Goal: Task Accomplishment & Management: Manage account settings

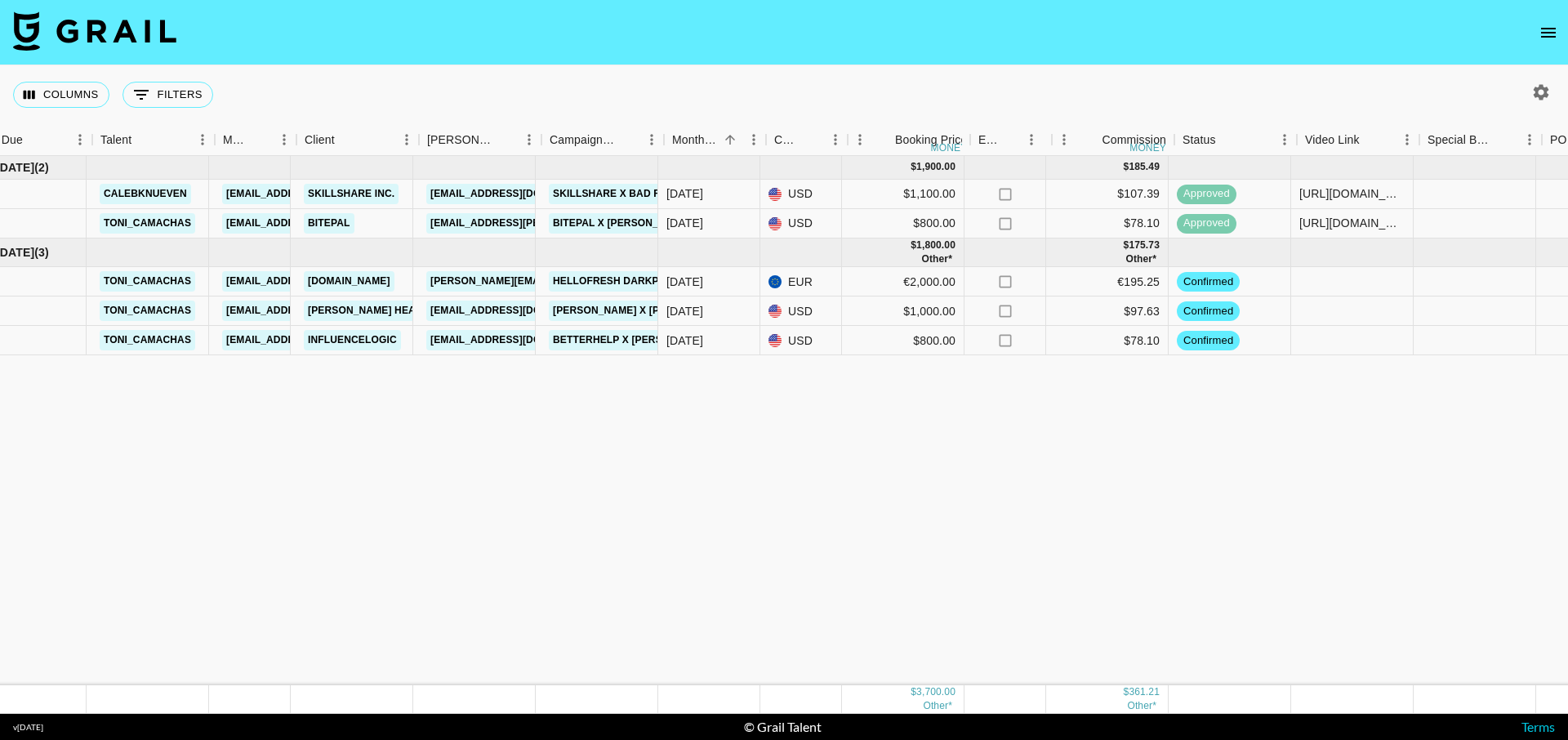
scroll to position [0, 56]
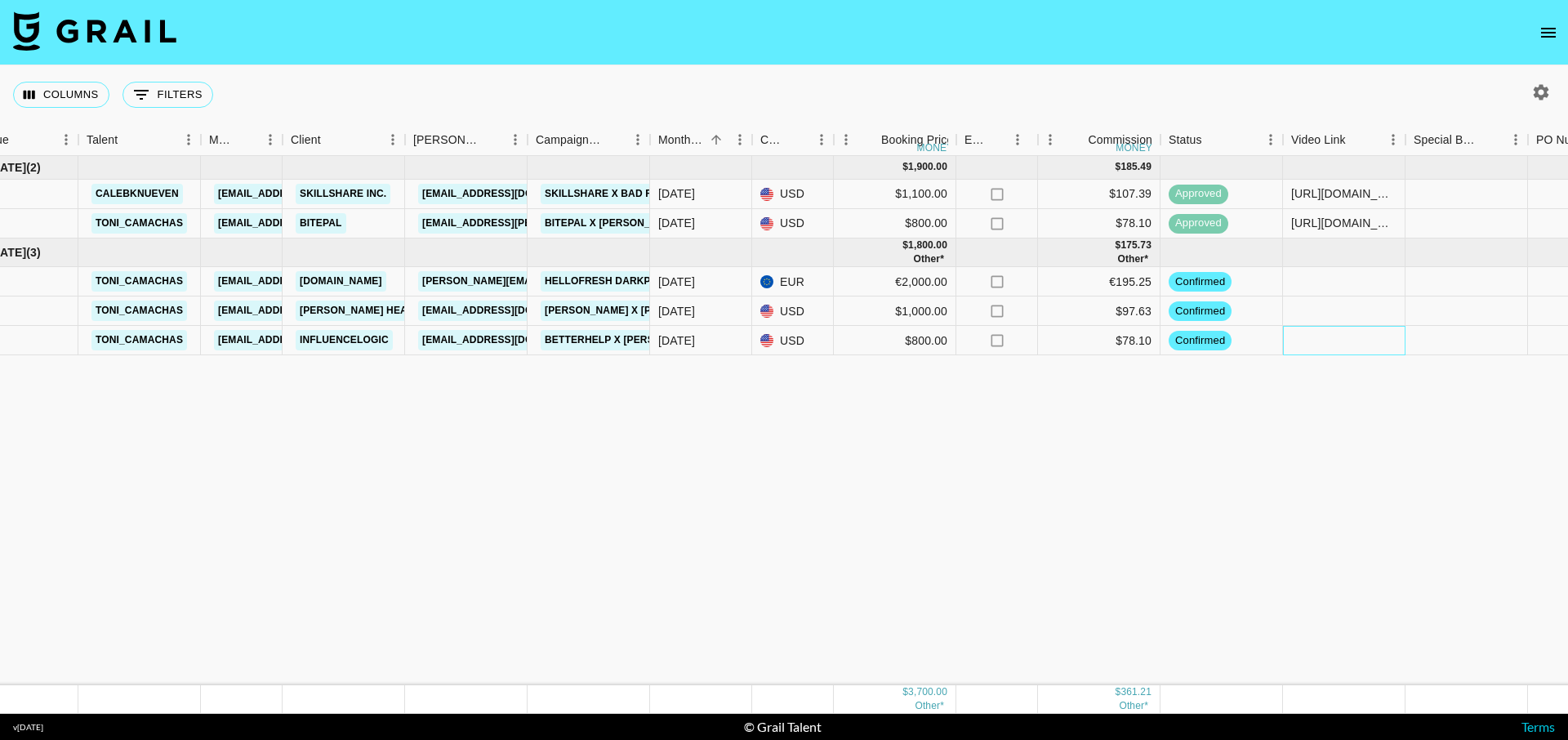
click at [1326, 348] on div at bounding box center [1344, 341] width 123 height 30
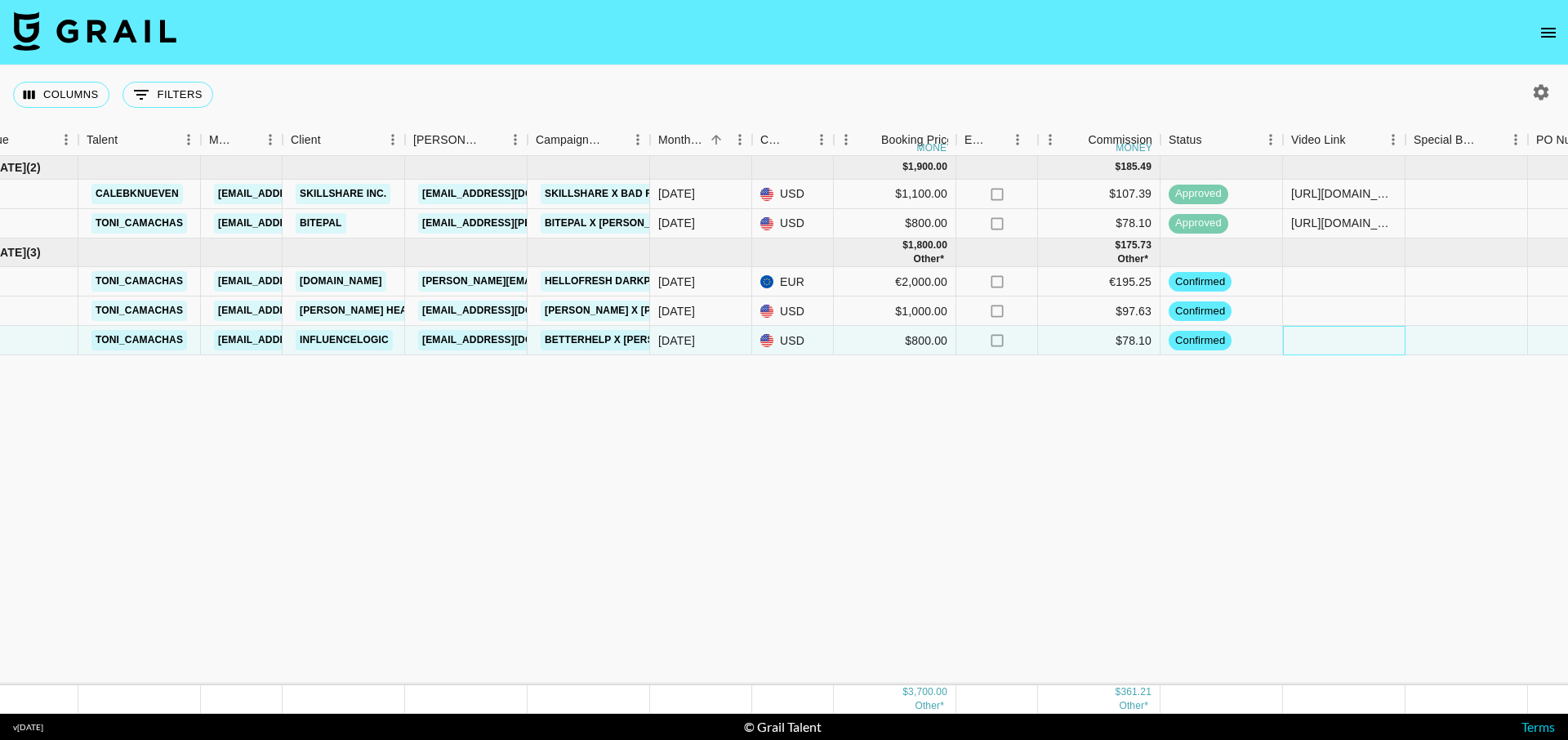
click at [1326, 344] on div at bounding box center [1344, 341] width 123 height 30
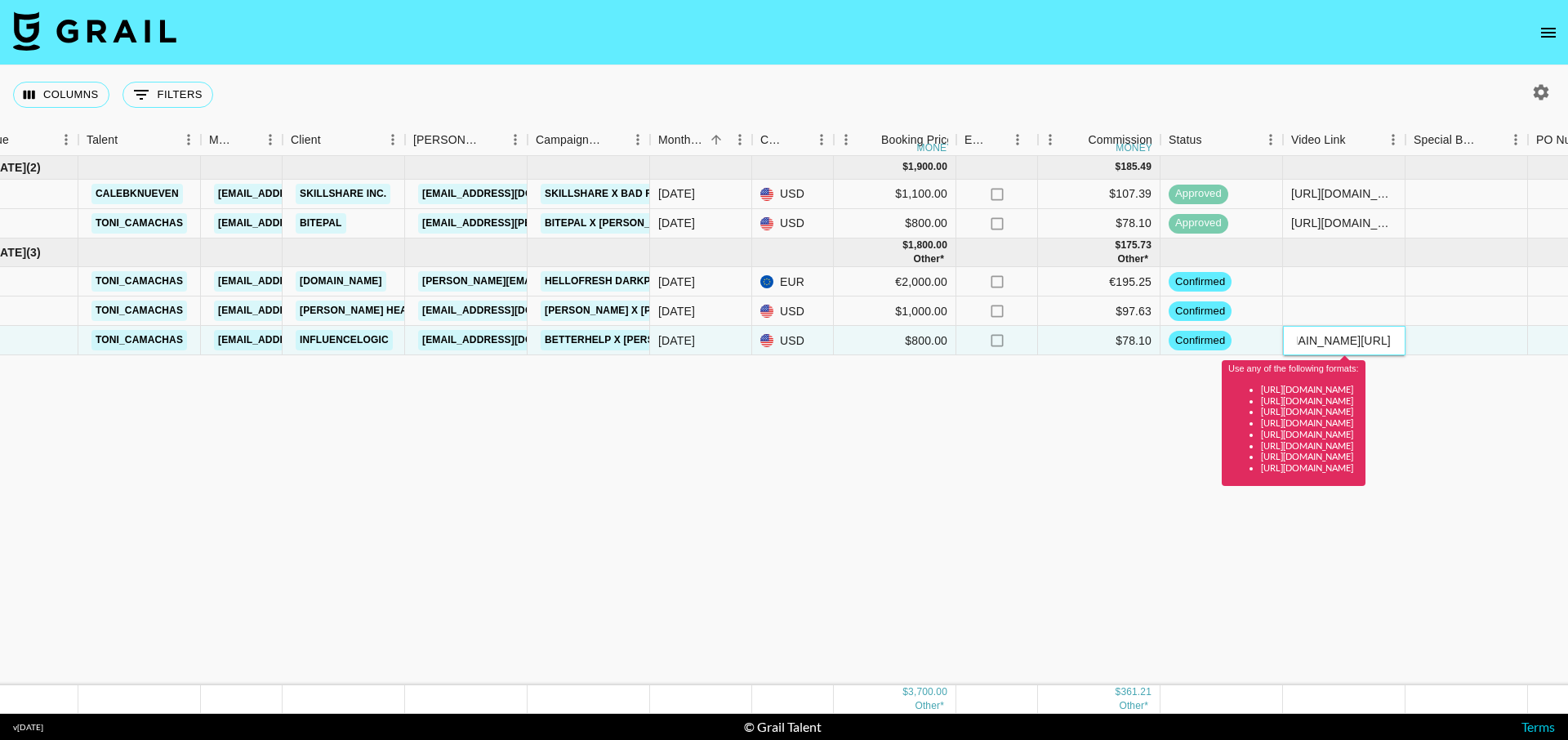
paste input "[URL][DOMAIN_NAME]"
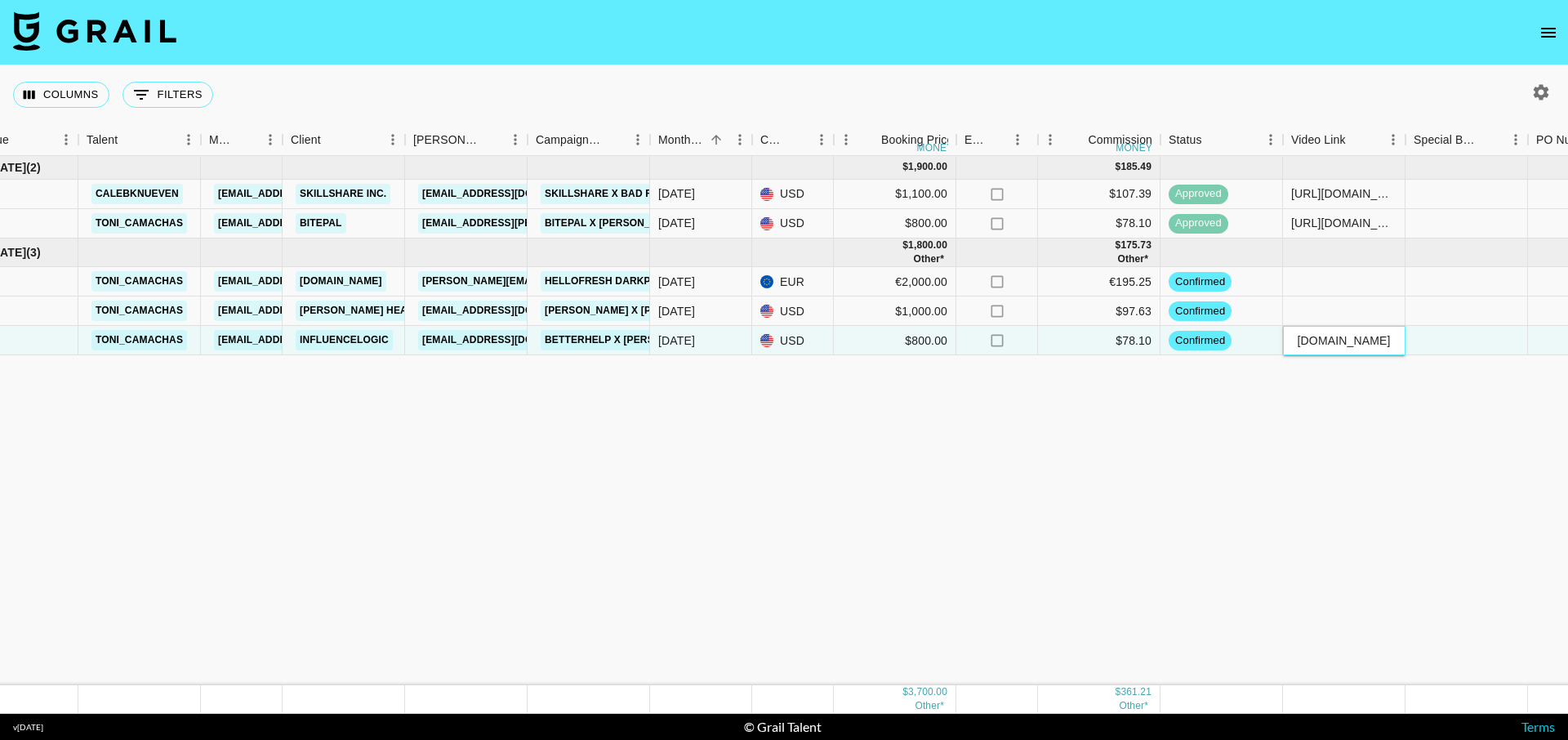
type input "[URL][DOMAIN_NAME]"
drag, startPoint x: 905, startPoint y: 502, endPoint x: 918, endPoint y: 494, distance: 15.3
click at [905, 502] on div "[DATE] ( 2 ) $ 1,900.00 $ 185.49 calebknueven [EMAIL_ADDRESS][PERSON_NAME][DOMA…" at bounding box center [1197, 420] width 2508 height 530
click at [1211, 338] on span "posted" at bounding box center [1193, 341] width 47 height 16
click at [1245, 341] on div "posted" at bounding box center [1221, 341] width 123 height 30
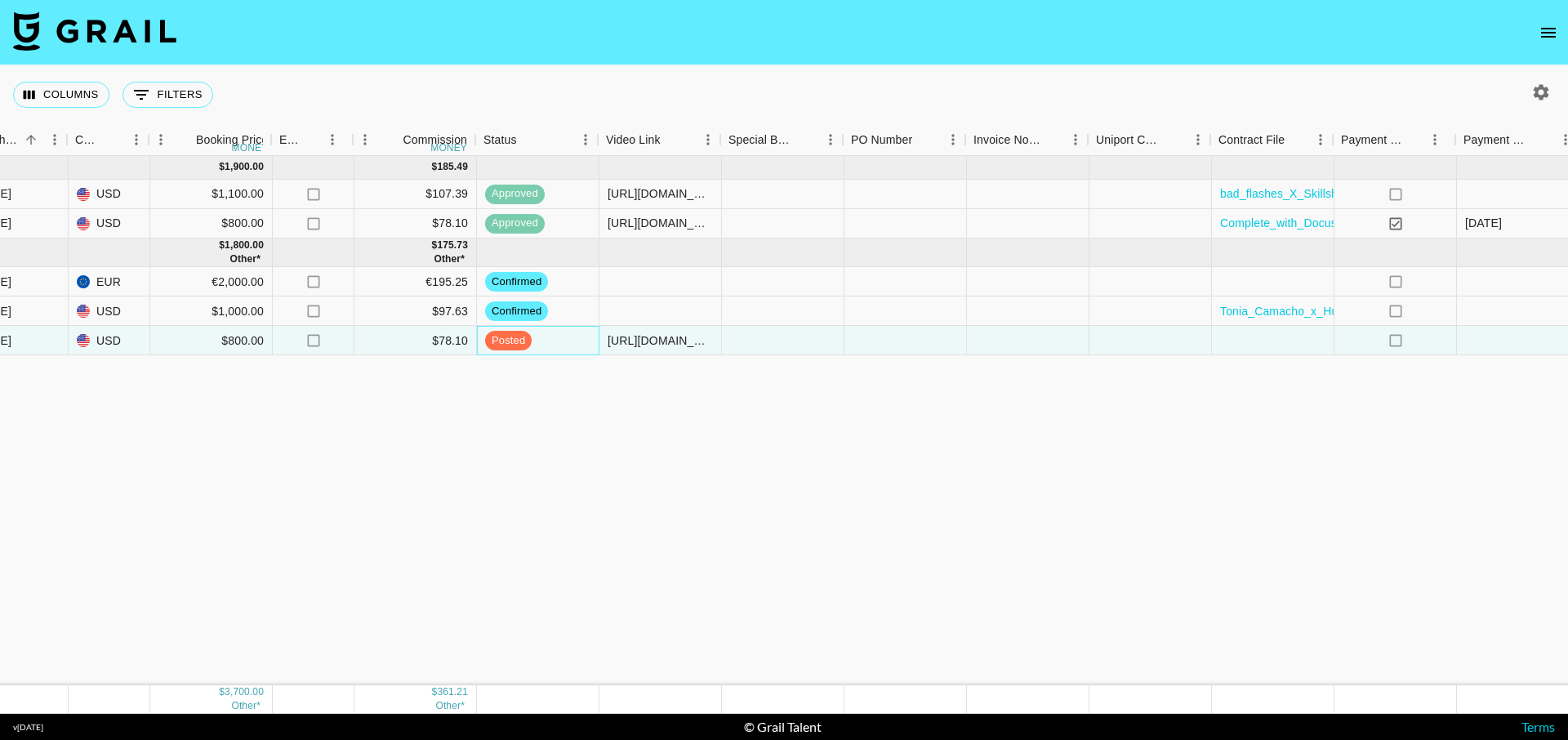
scroll to position [0, 739]
click at [1292, 343] on div at bounding box center [1273, 341] width 123 height 30
click at [1294, 345] on div at bounding box center [1273, 341] width 123 height 30
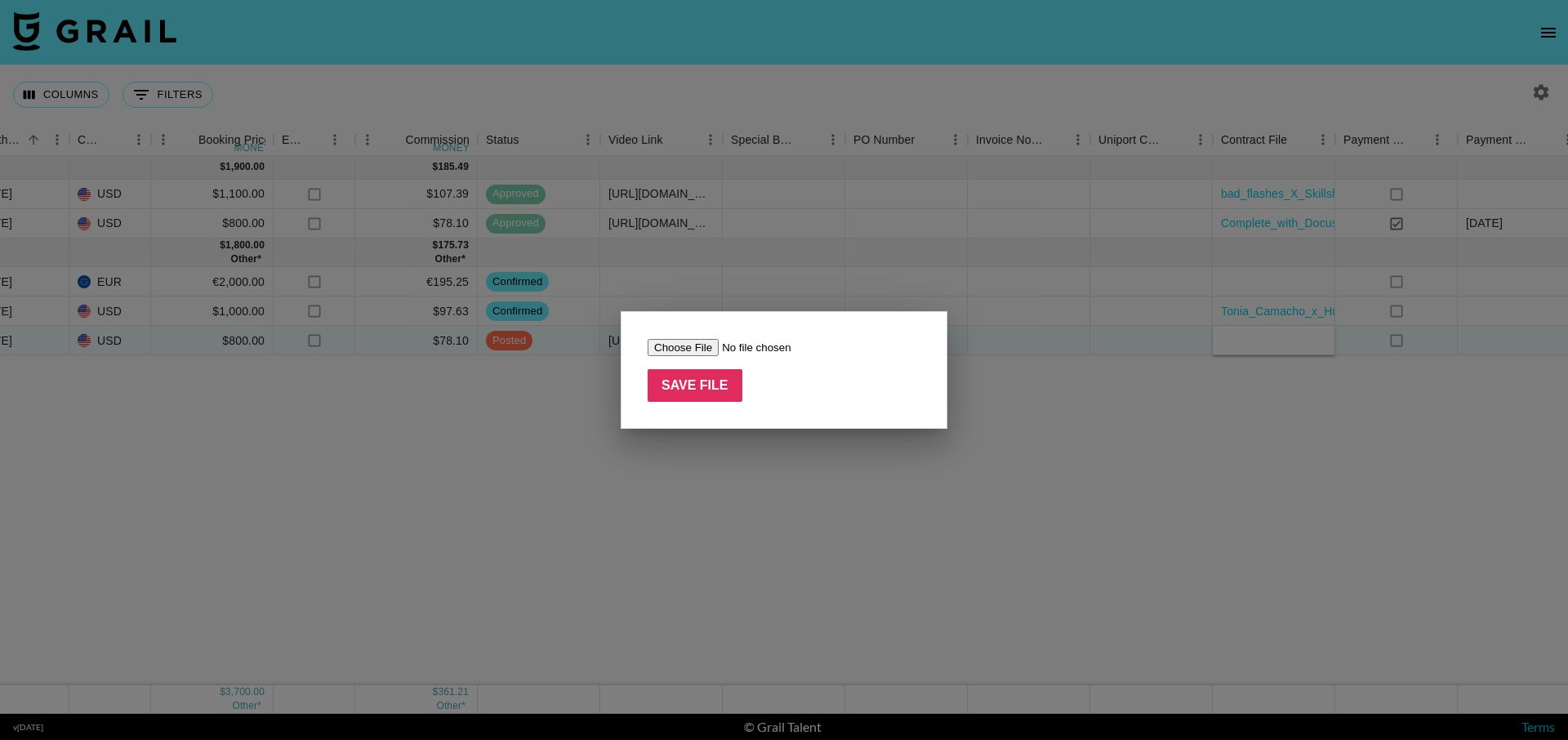
click at [708, 348] on input "file" at bounding box center [751, 348] width 207 height 17
type input "C:\fakepath\Tonia_Camachas_-_BetterHelp_-_August_2025.pdf"
click at [672, 390] on input "Save File" at bounding box center [694, 386] width 95 height 33
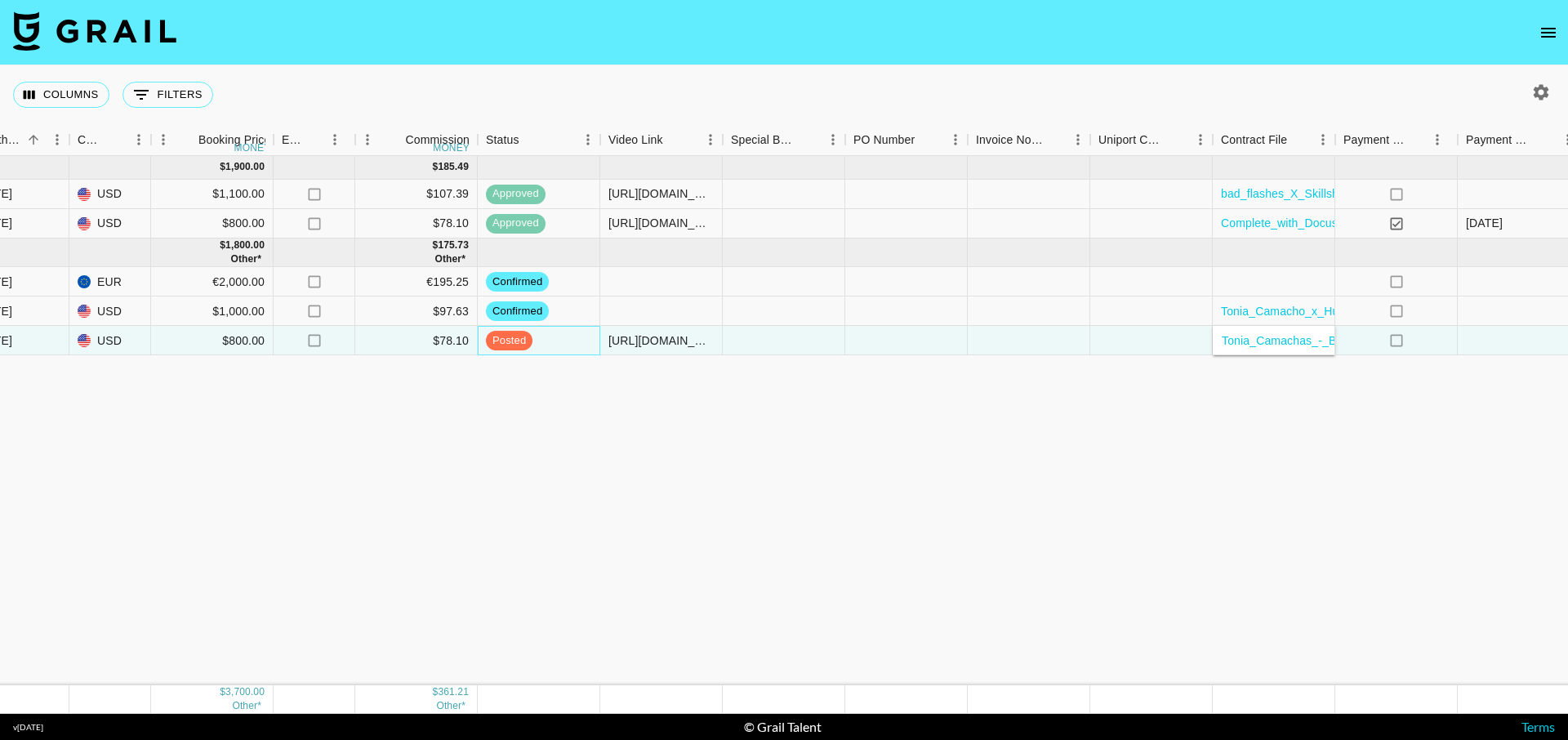
click at [515, 339] on span "posted" at bounding box center [509, 341] width 47 height 16
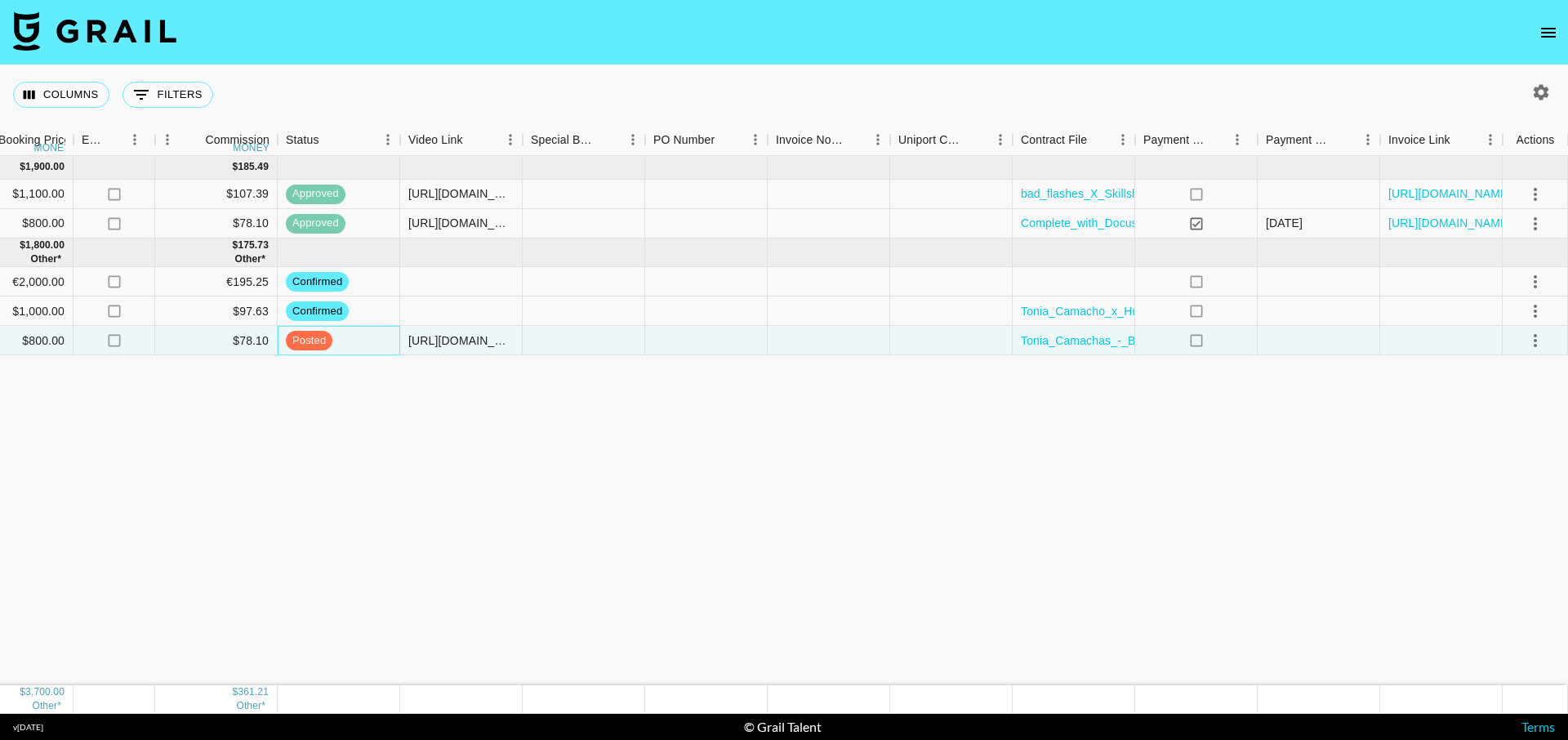
scroll to position [0, 940]
click at [1527, 340] on icon "select merge strategy" at bounding box center [1535, 341] width 20 height 20
click at [1498, 498] on div "Approve" at bounding box center [1499, 493] width 50 height 20
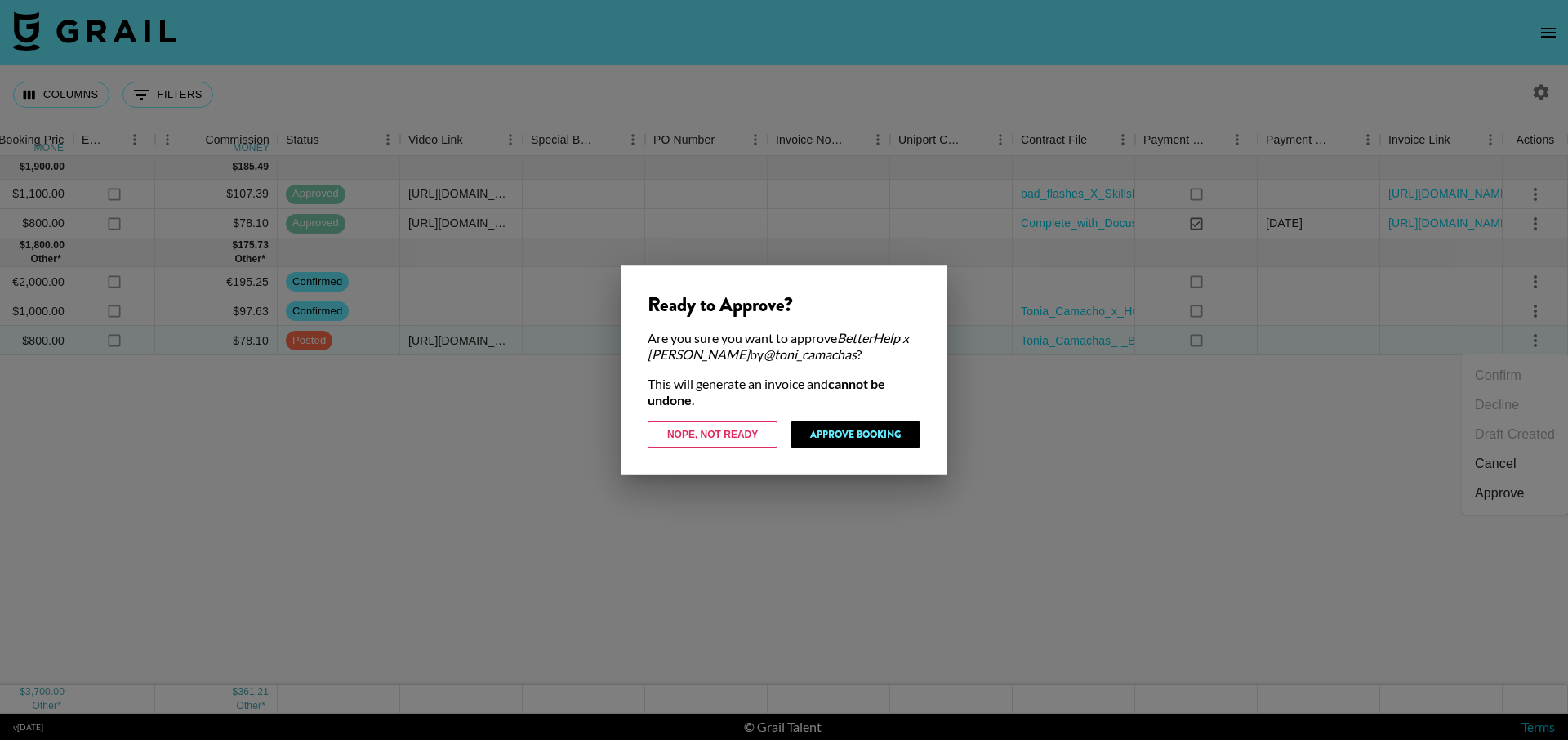
click at [686, 435] on button "Nope, Not Ready" at bounding box center [712, 435] width 130 height 26
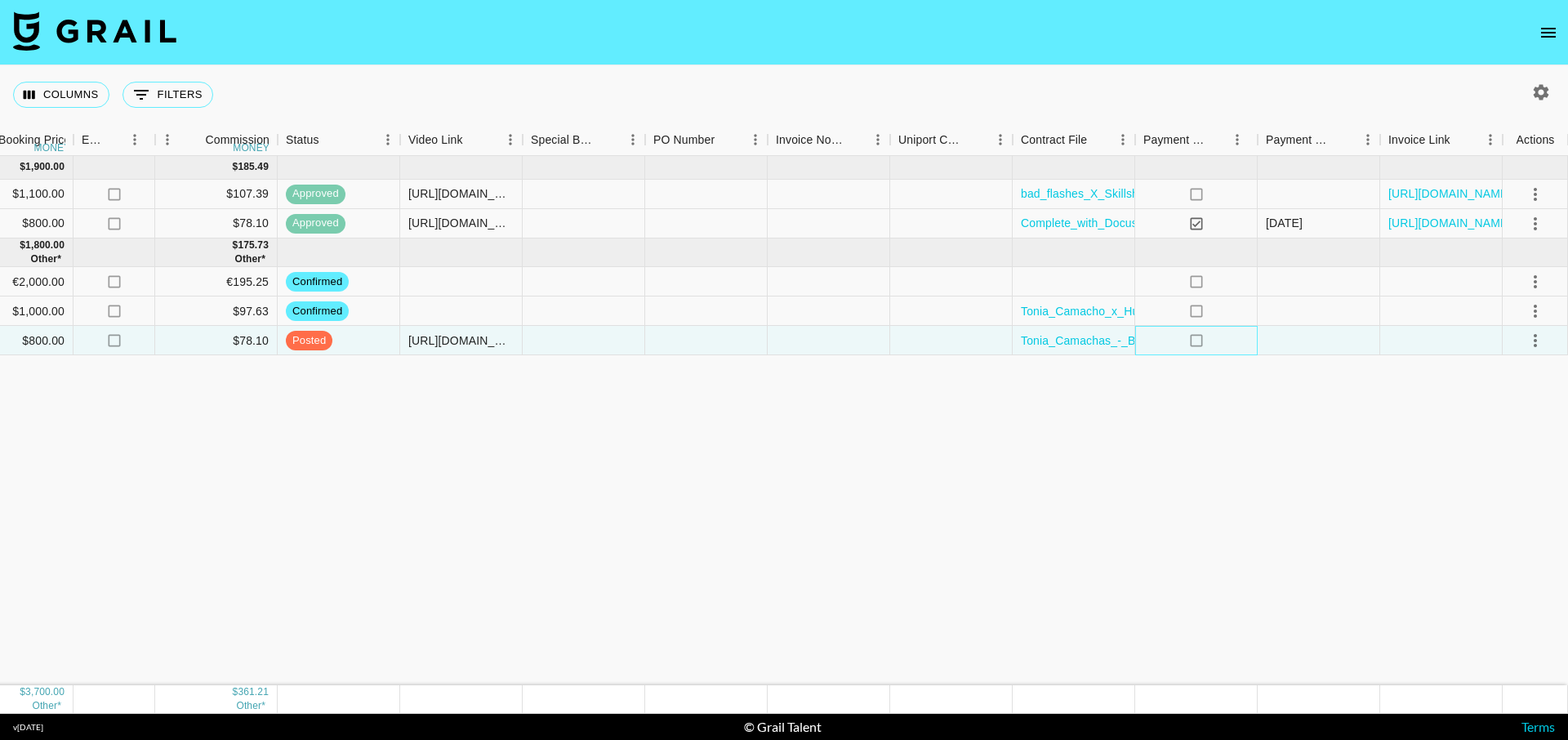
click at [1197, 341] on icon "no" at bounding box center [1196, 340] width 17 height 17
click at [1536, 337] on icon "select merge strategy" at bounding box center [1535, 341] width 20 height 20
click at [1494, 494] on div "Approve" at bounding box center [1499, 493] width 50 height 20
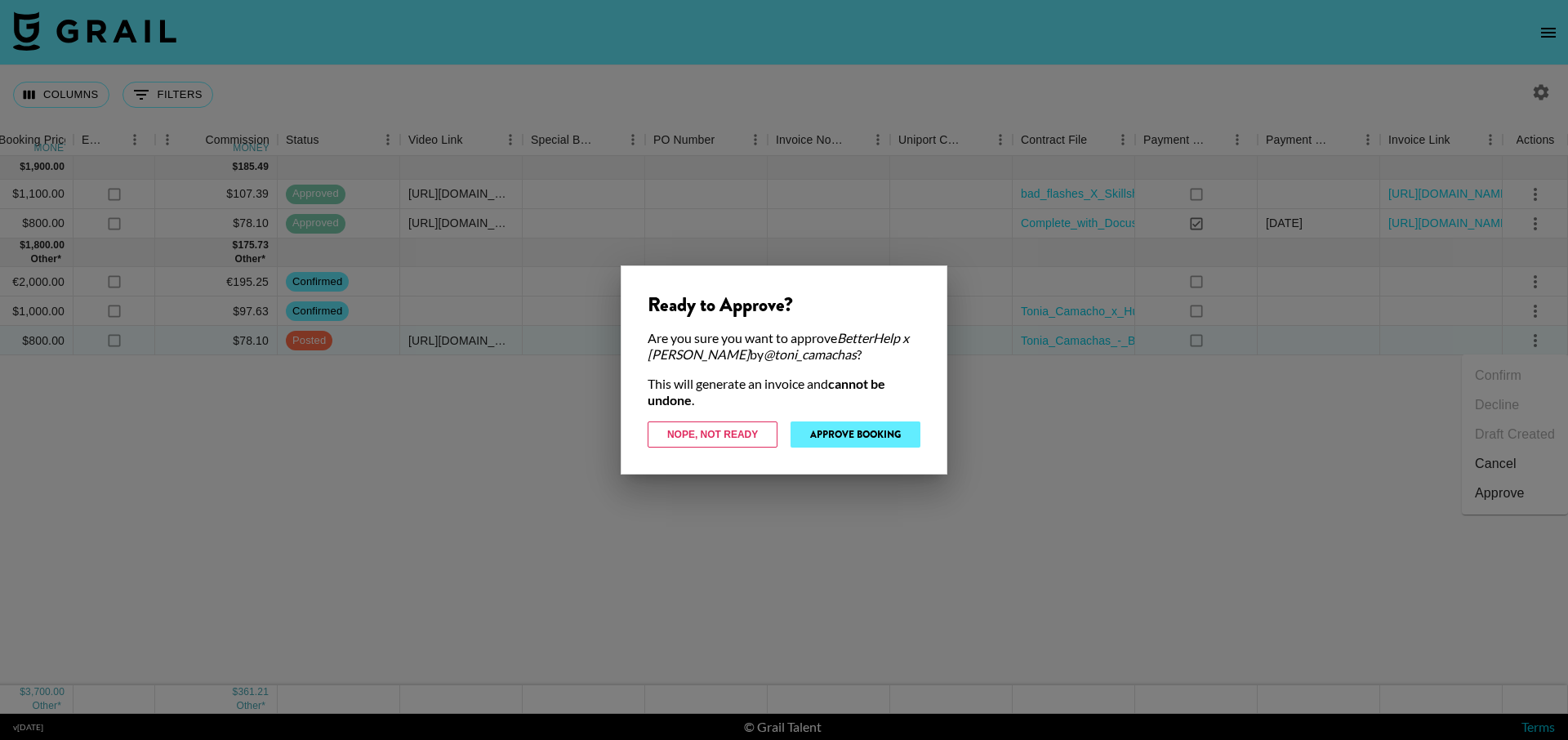
click at [876, 439] on button "Approve Booking" at bounding box center [855, 435] width 130 height 26
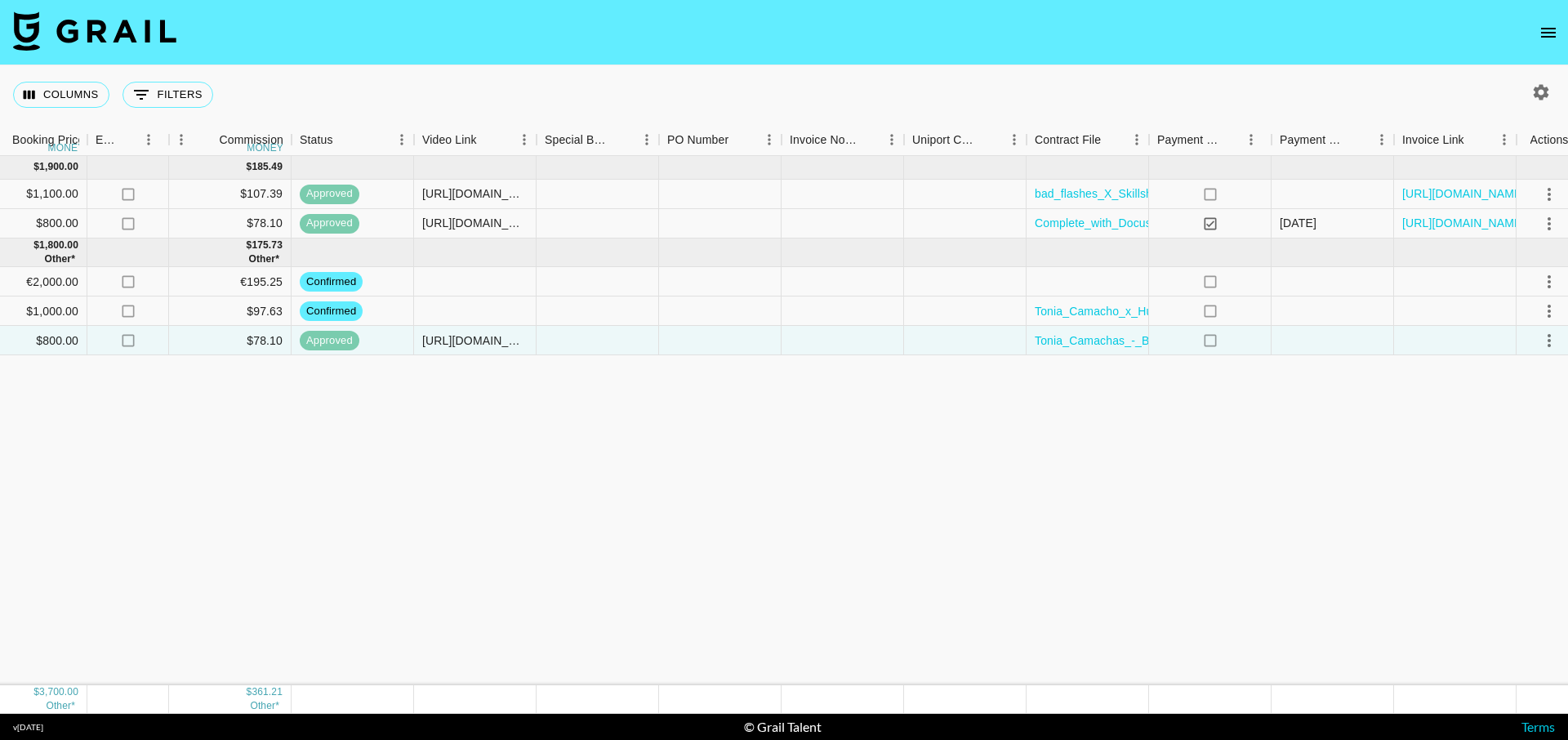
click at [764, 438] on div "[DATE] ( 2 ) $ 1,900.00 $ 185.49 calebknueven [EMAIL_ADDRESS][PERSON_NAME][DOMA…" at bounding box center [328, 420] width 2508 height 530
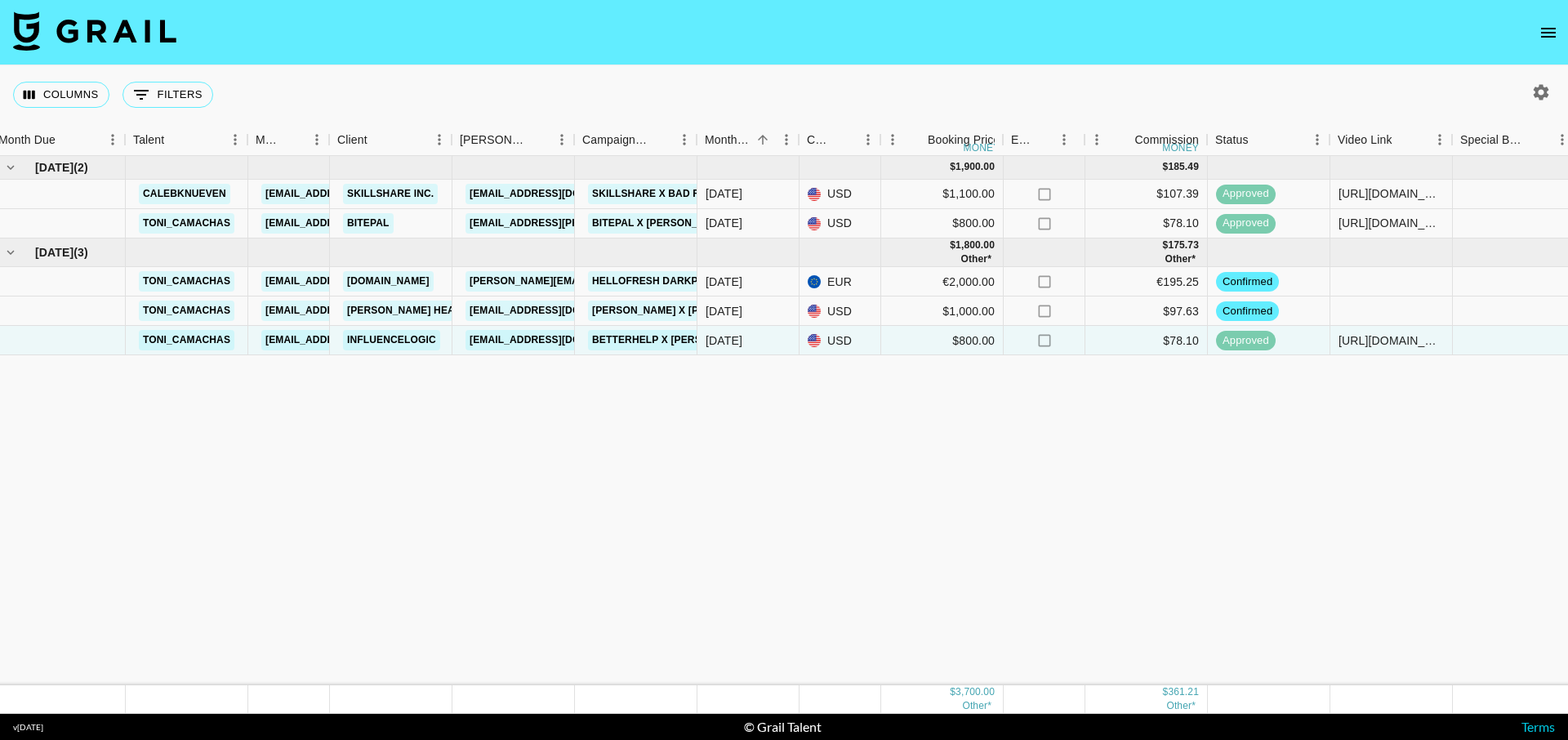
scroll to position [0, 12]
click at [761, 436] on div "[DATE] ( 2 ) $ 1,900.00 $ 185.49 calebknueven [EMAIL_ADDRESS][PERSON_NAME][DOMA…" at bounding box center [1241, 420] width 2508 height 530
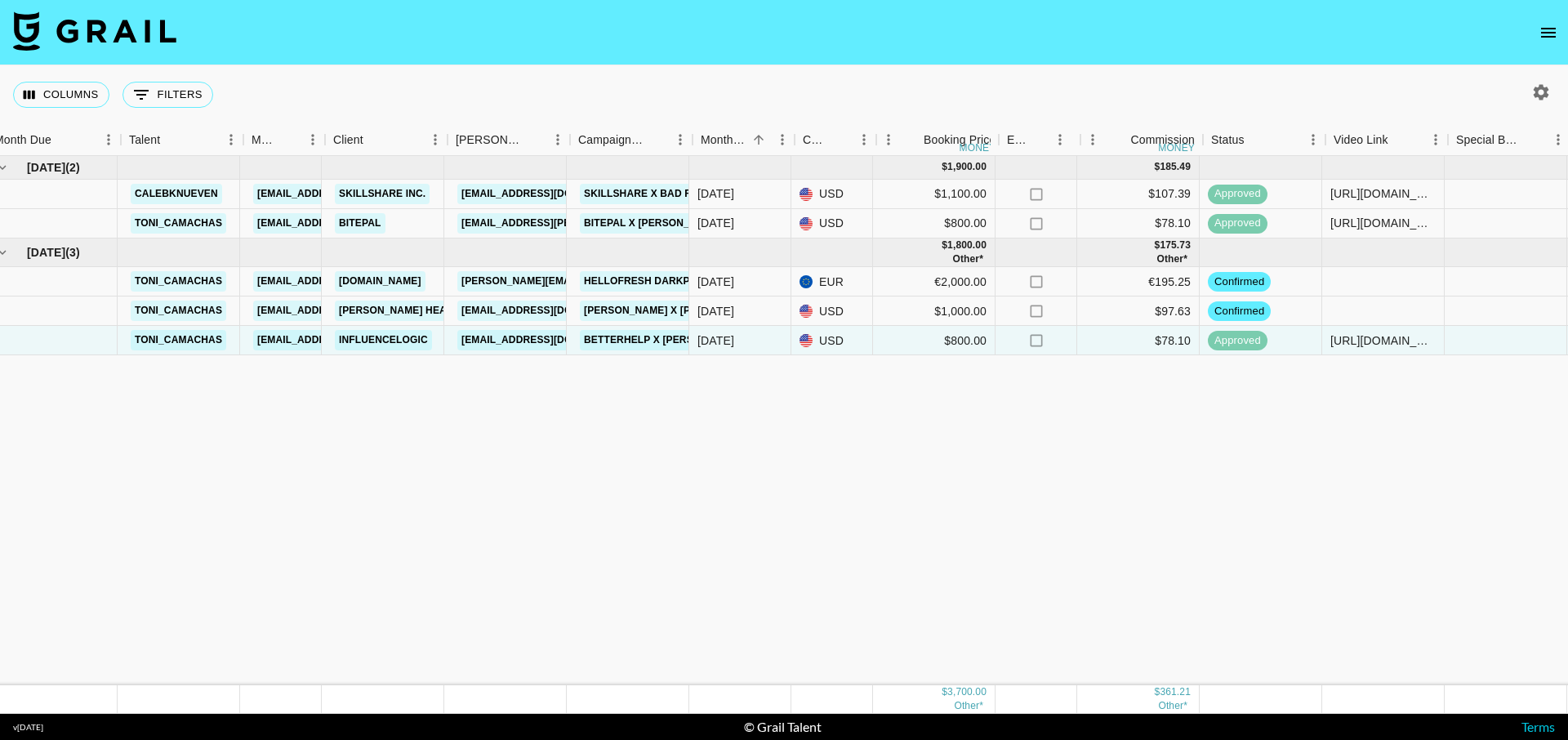
scroll to position [0, 0]
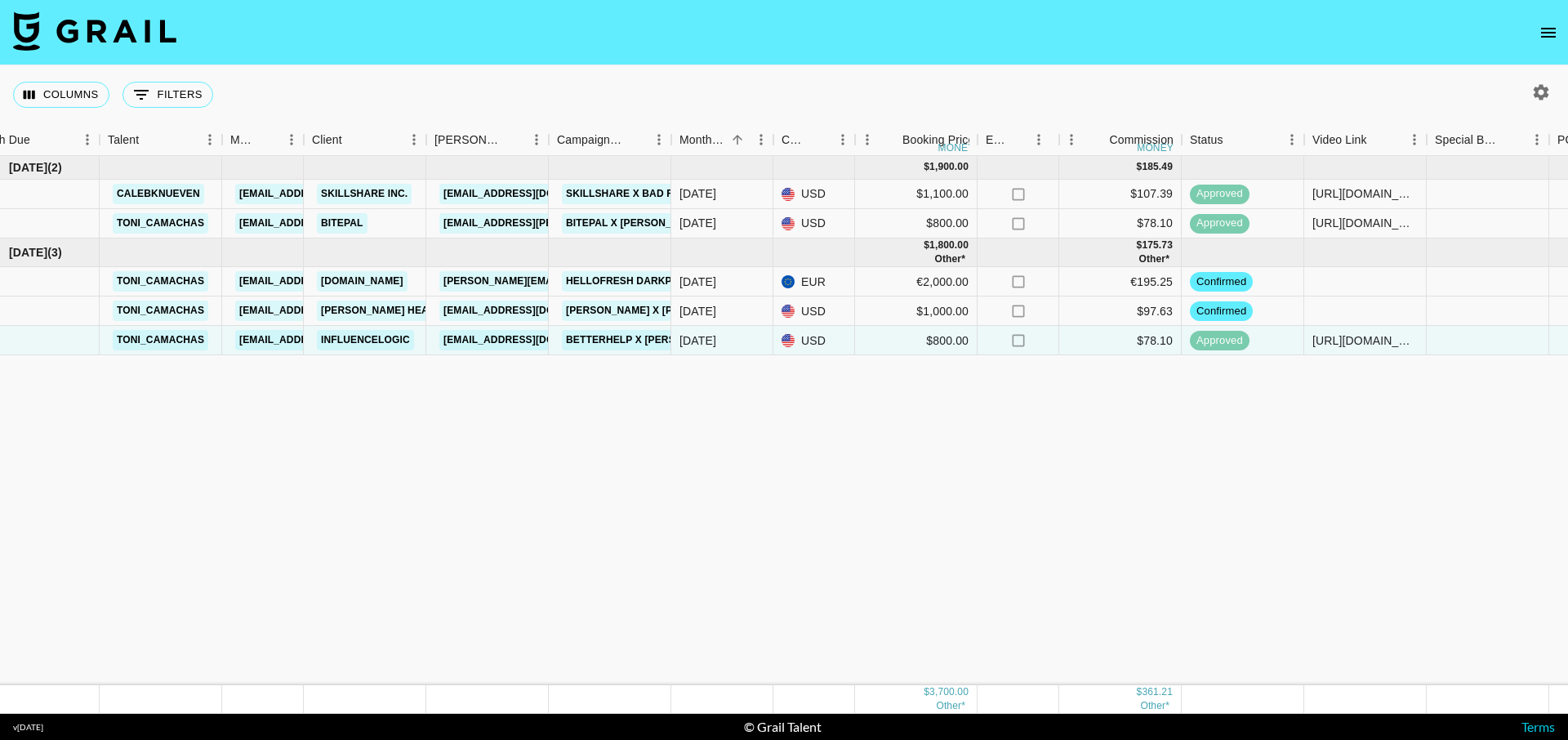
click at [758, 443] on div "[DATE] ( 2 ) $ 1,900.00 $ 185.49 calebknueven [EMAIL_ADDRESS][PERSON_NAME][DOMA…" at bounding box center [1219, 420] width 2508 height 530
click at [757, 443] on div "[DATE] ( 2 ) $ 1,900.00 $ 185.49 calebknueven [EMAIL_ADDRESS][PERSON_NAME][DOMA…" at bounding box center [1222, 420] width 2508 height 530
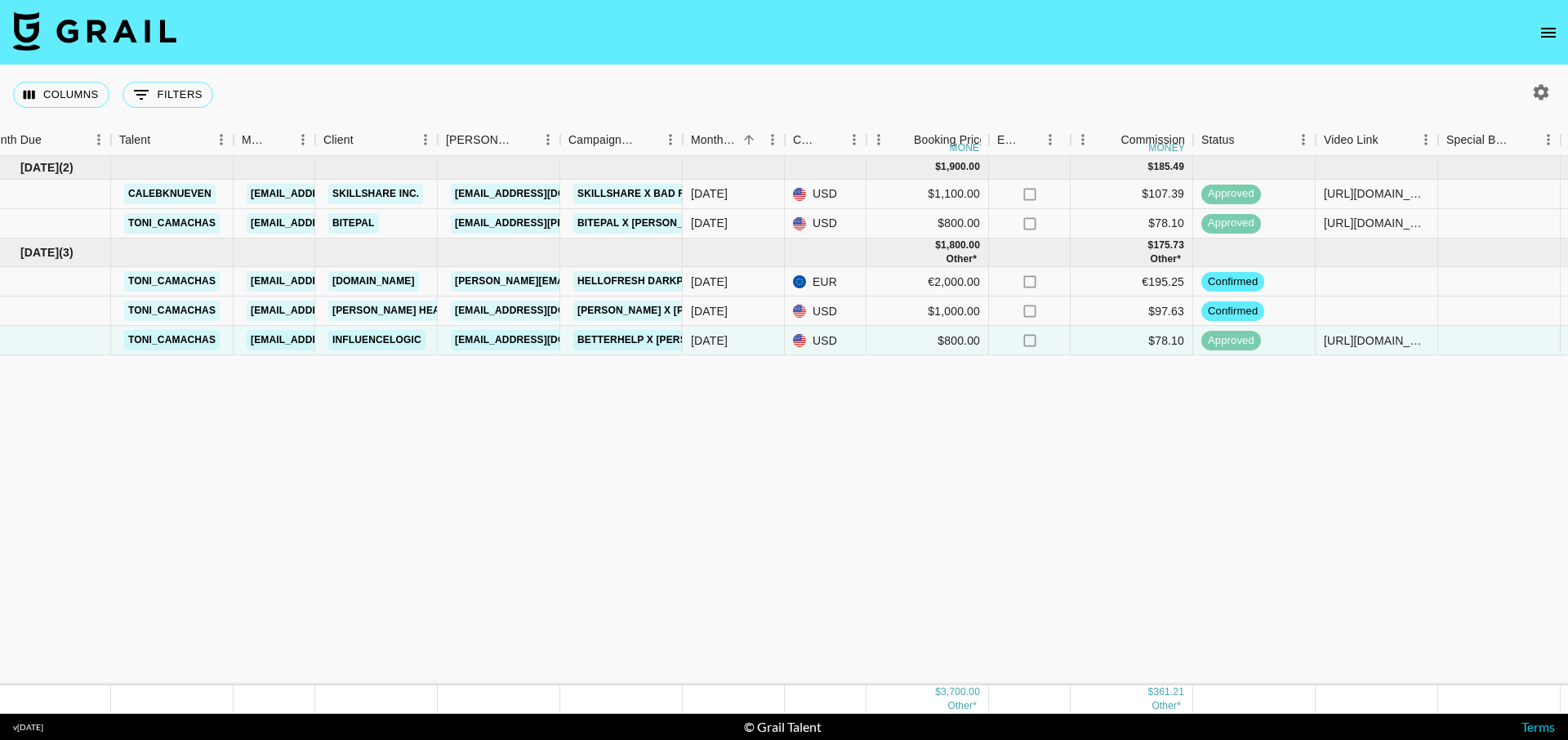
click at [756, 443] on div "[DATE] ( 2 ) $ 1,900.00 $ 185.49 calebknueven [EMAIL_ADDRESS][PERSON_NAME][DOMA…" at bounding box center [1230, 420] width 2508 height 530
click at [756, 443] on div "[DATE] ( 2 ) $ 1,900.00 $ 185.49 calebknueven [EMAIL_ADDRESS][PERSON_NAME][DOMA…" at bounding box center [1232, 420] width 2508 height 530
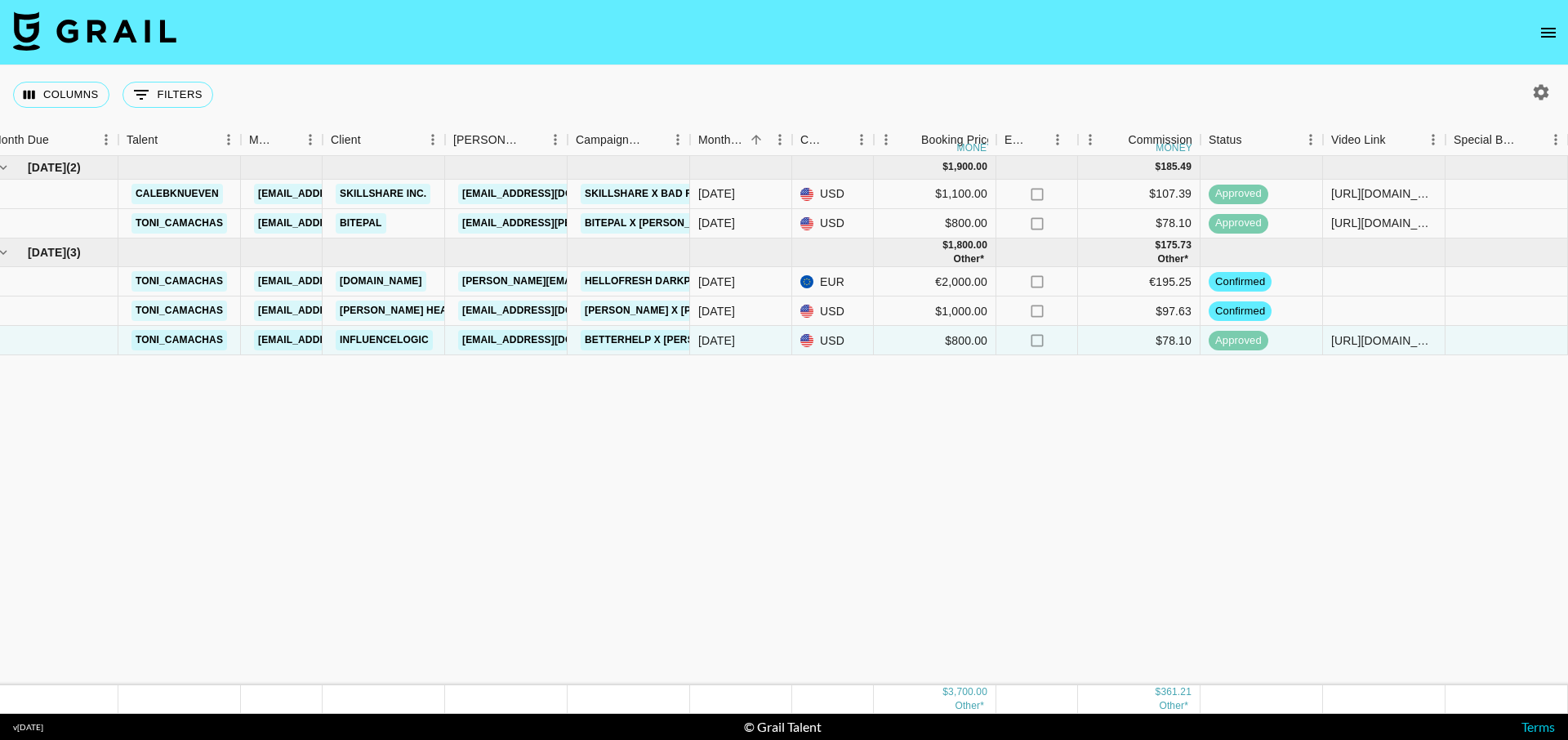
click at [756, 443] on div "[DATE] ( 2 ) $ 1,900.00 $ 185.49 calebknueven [EMAIL_ADDRESS][PERSON_NAME][DOMA…" at bounding box center [1237, 420] width 2508 height 530
click at [755, 443] on div "[DATE] ( 2 ) $ 1,900.00 $ 185.49 calebknueven [EMAIL_ADDRESS][PERSON_NAME][DOMA…" at bounding box center [1240, 420] width 2508 height 530
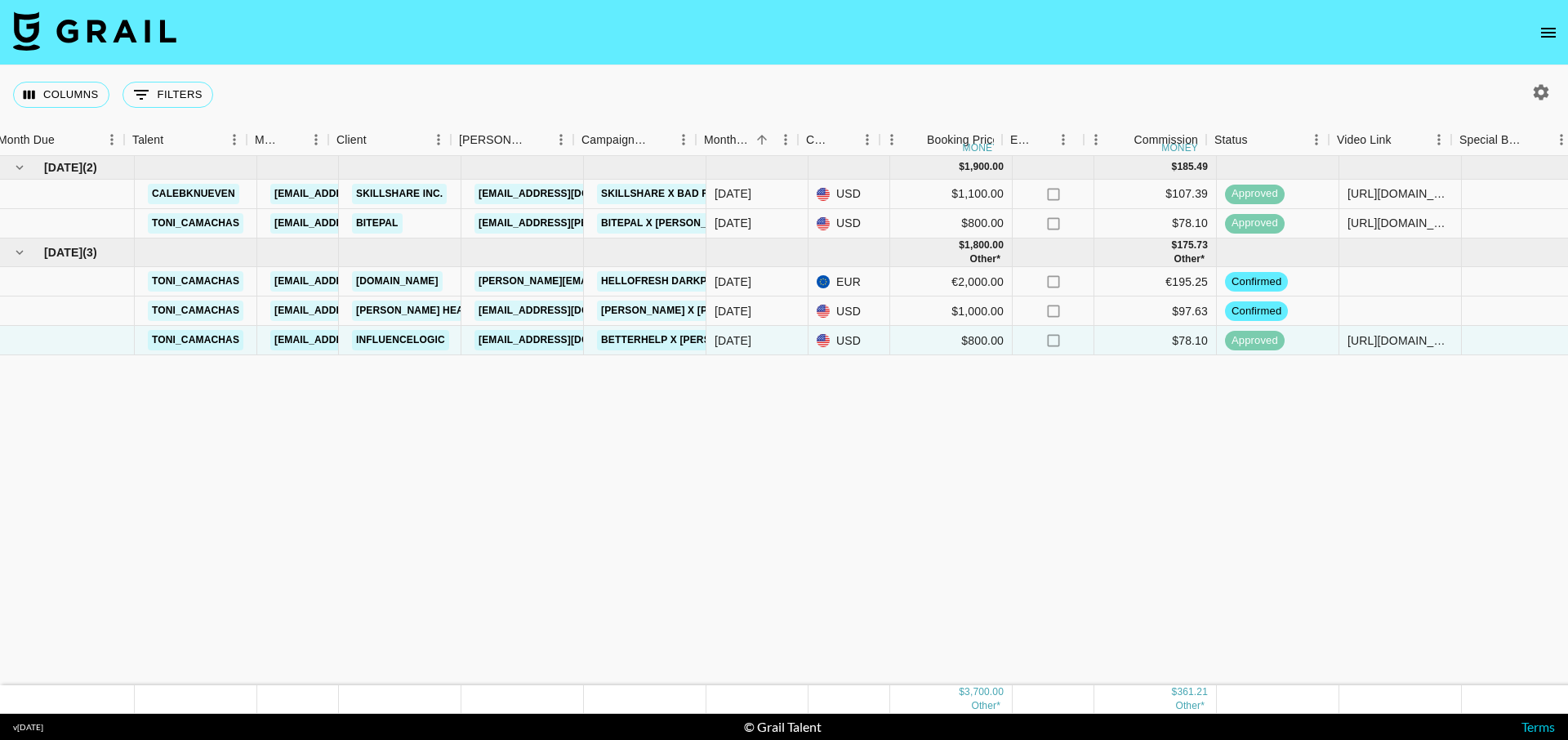
click at [754, 443] on div "[DATE] ( 2 ) $ 1,900.00 $ 185.49 calebknueven [EMAIL_ADDRESS][PERSON_NAME][DOMA…" at bounding box center [1253, 420] width 2508 height 530
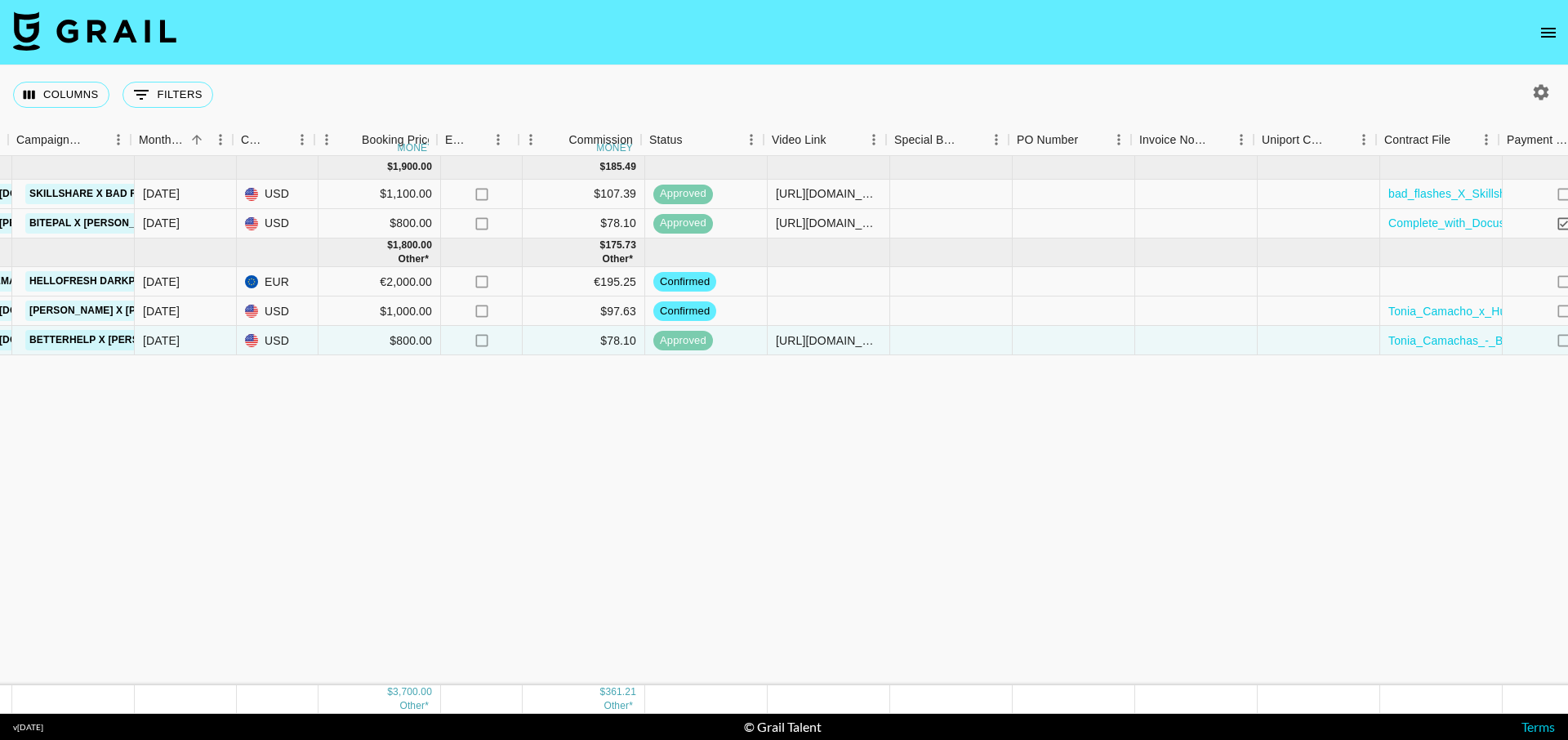
scroll to position [0, 575]
